Goal: Navigation & Orientation: Find specific page/section

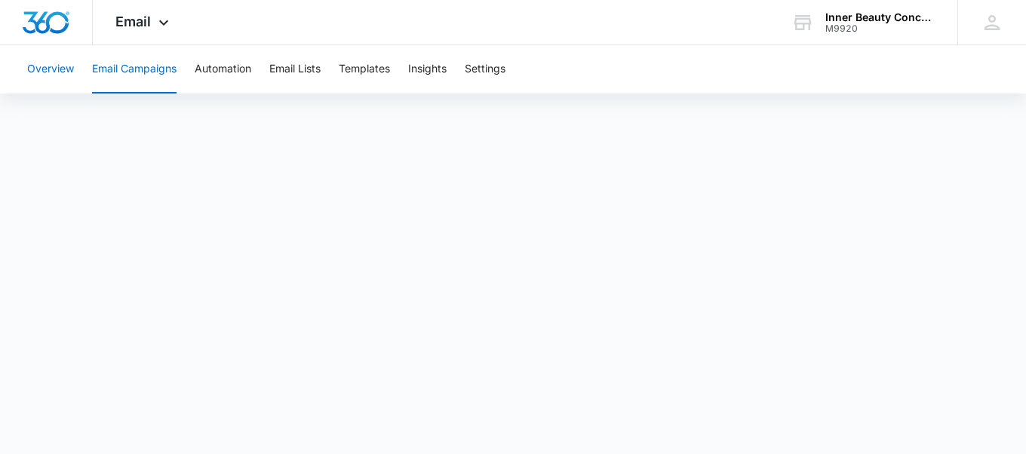
click at [63, 72] on button "Overview" at bounding box center [50, 69] width 47 height 48
click at [155, 28] on icon at bounding box center [164, 26] width 18 height 18
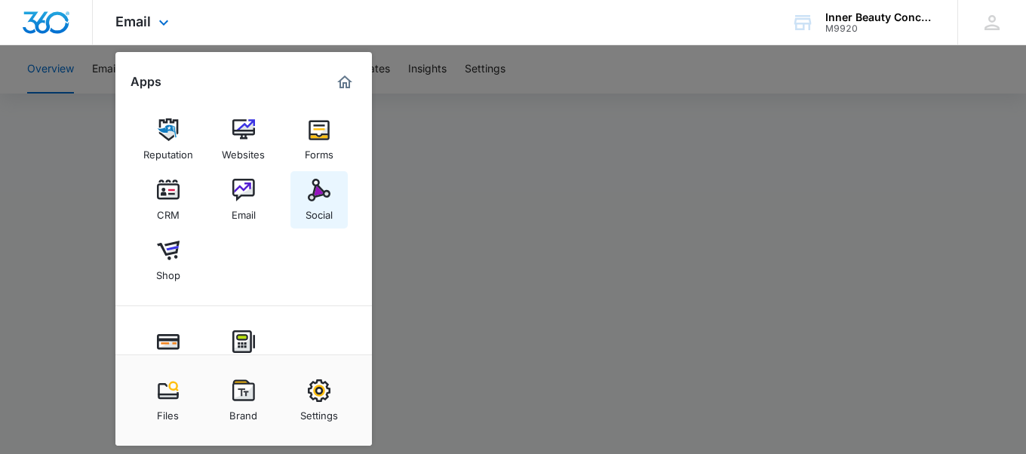
click at [318, 193] on img at bounding box center [319, 190] width 23 height 23
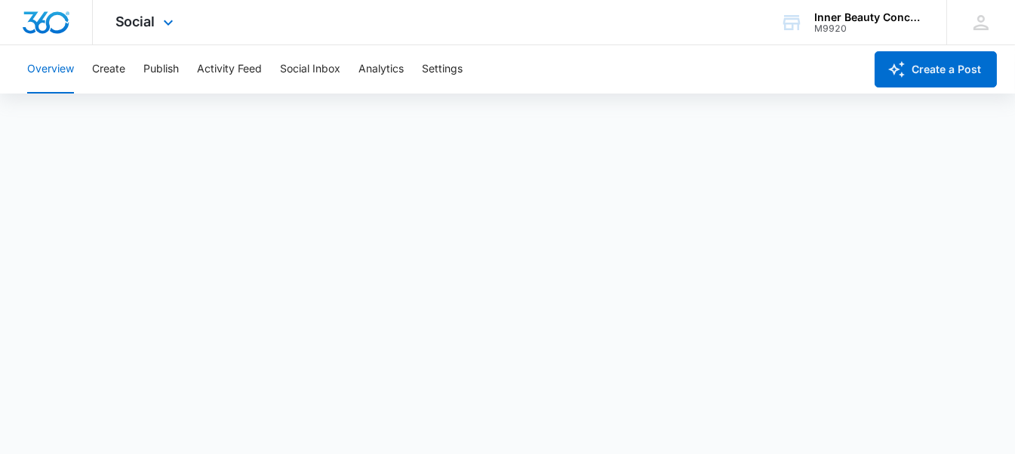
click at [157, 20] on div "Social Apps Reputation Websites Forms CRM Email Social Shop Payments POS Conten…" at bounding box center [146, 22] width 107 height 45
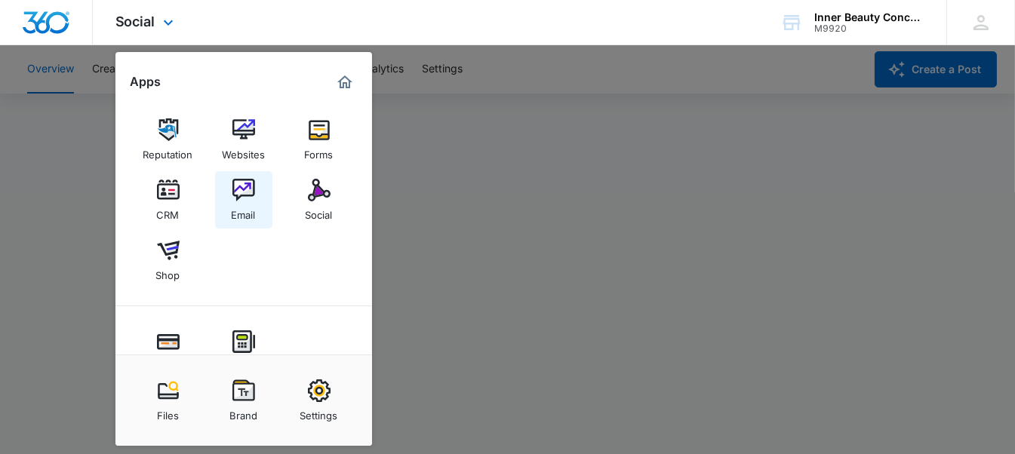
click at [238, 195] on img at bounding box center [243, 190] width 23 height 23
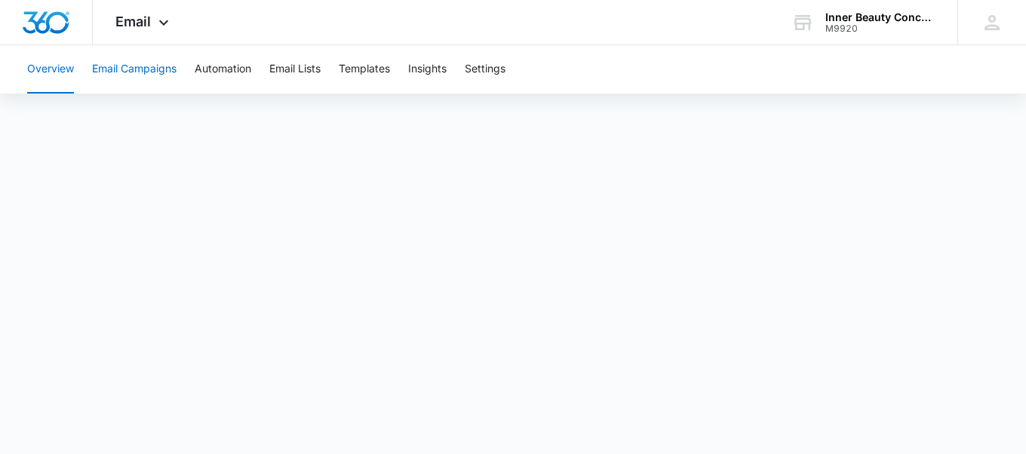
click at [116, 64] on button "Email Campaigns" at bounding box center [134, 69] width 84 height 48
click at [228, 62] on button "Automation" at bounding box center [223, 69] width 57 height 48
click at [150, 84] on button "Email Campaigns" at bounding box center [134, 69] width 84 height 48
click at [74, 74] on button "Overview" at bounding box center [50, 69] width 47 height 48
